Goal: Task Accomplishment & Management: Use online tool/utility

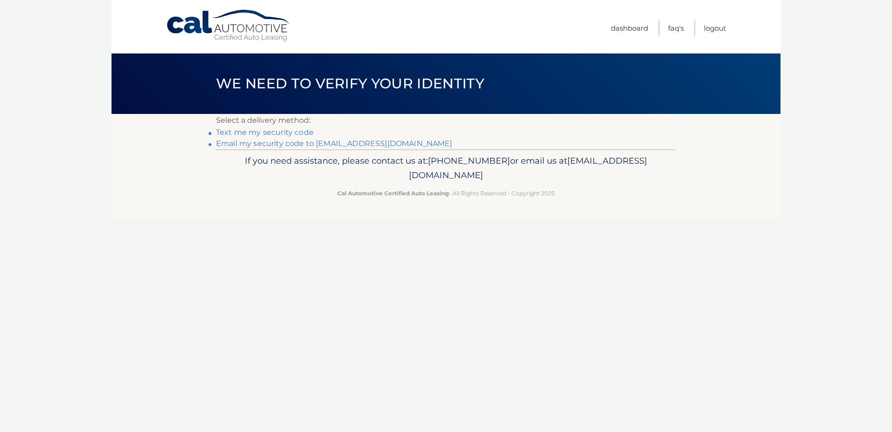
click at [315, 140] on link "Email my security code to [EMAIL_ADDRESS][DOMAIN_NAME]" at bounding box center [334, 143] width 236 height 9
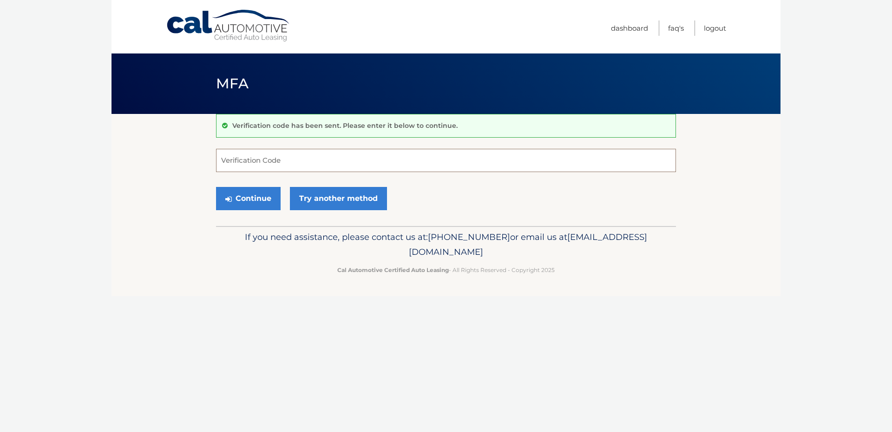
click at [358, 164] on input "Verification Code" at bounding box center [446, 160] width 460 height 23
paste input "261782"
type input "261782"
click at [256, 193] on button "Continue" at bounding box center [248, 198] width 65 height 23
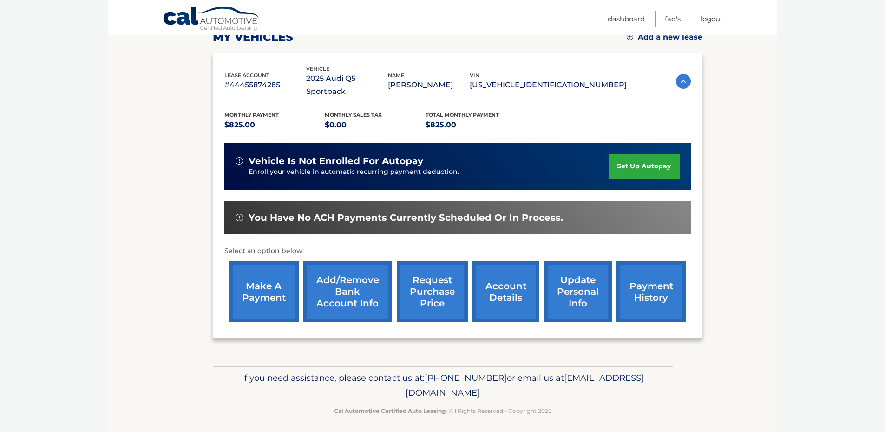
scroll to position [144, 0]
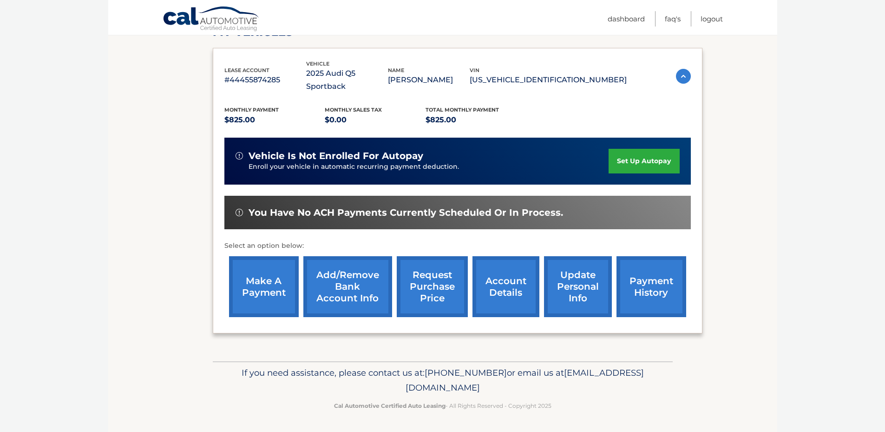
click at [263, 269] on link "make a payment" at bounding box center [264, 286] width 70 height 61
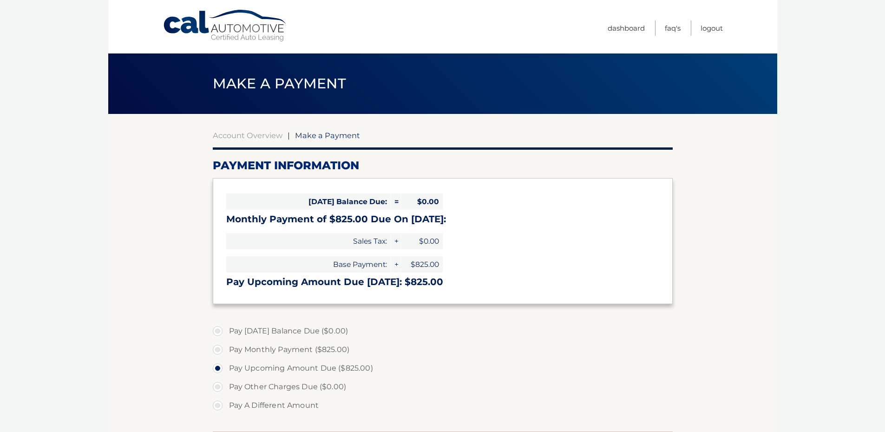
select select "YjVlMWIyOGUtZmU3OC00YmVhLWIyMDktZDQwYjFlMjY0OWFj"
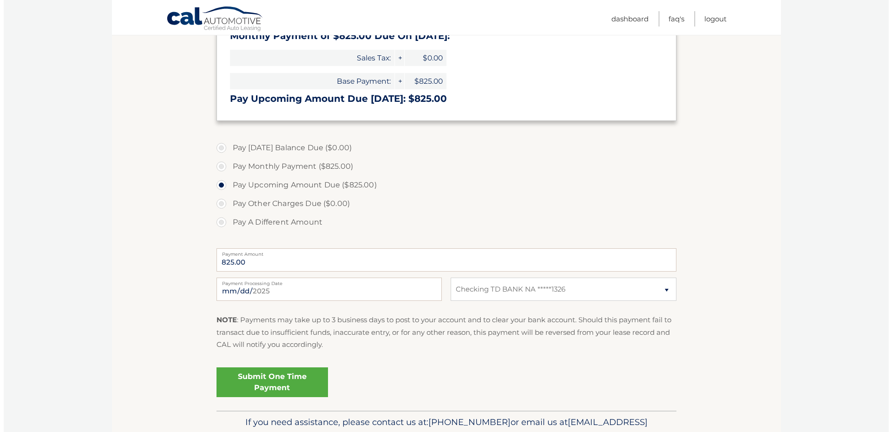
scroll to position [186, 0]
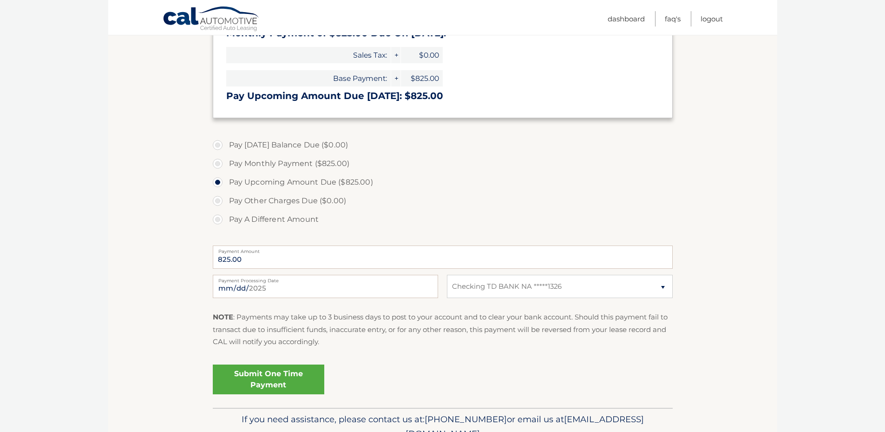
click at [290, 374] on link "Submit One Time Payment" at bounding box center [268, 379] width 111 height 30
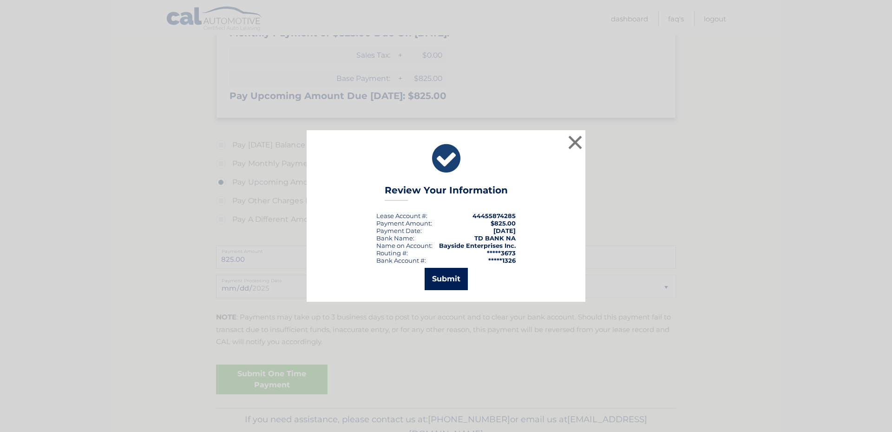
click at [459, 275] on button "Submit" at bounding box center [446, 279] width 43 height 22
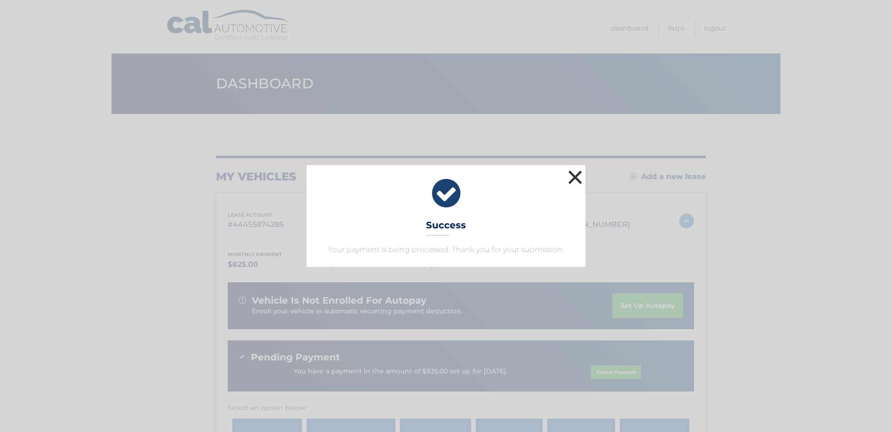
click at [576, 177] on button "×" at bounding box center [575, 177] width 19 height 19
